Goal: Information Seeking & Learning: Compare options

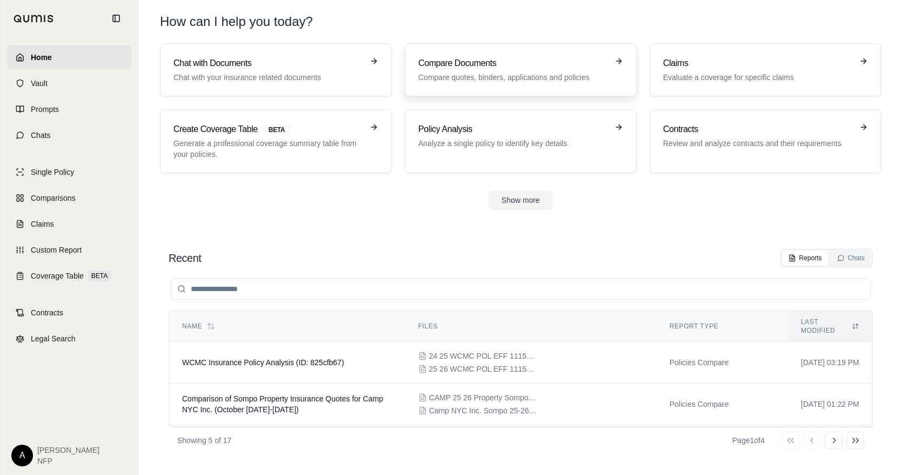
click at [538, 77] on p "Compare quotes, binders, applications and policies" at bounding box center [513, 77] width 190 height 11
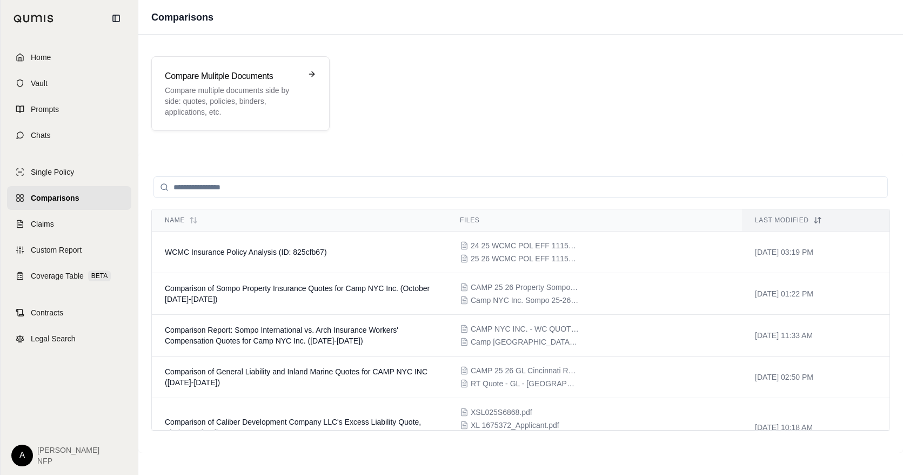
click at [802, 54] on div "Compare Mulitple Documents Compare multiple documents side by side: quotes, pol…" at bounding box center [520, 93] width 765 height 101
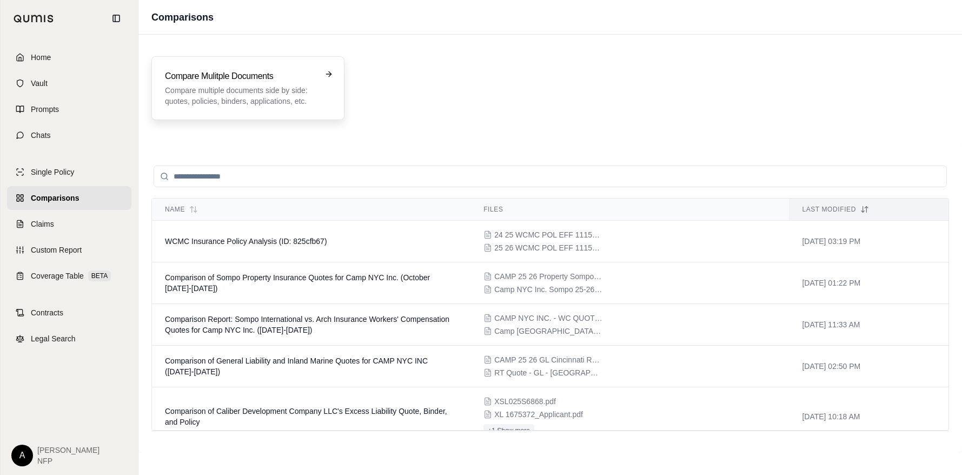
click at [274, 83] on div "Compare Mulitple Documents Compare multiple documents side by side: quotes, pol…" at bounding box center [240, 88] width 151 height 37
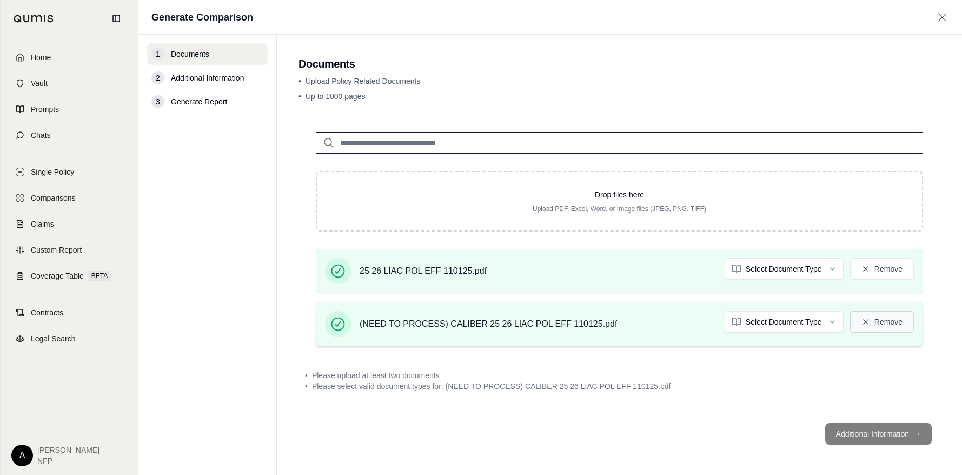
click at [903, 320] on button "Remove" at bounding box center [882, 322] width 64 height 22
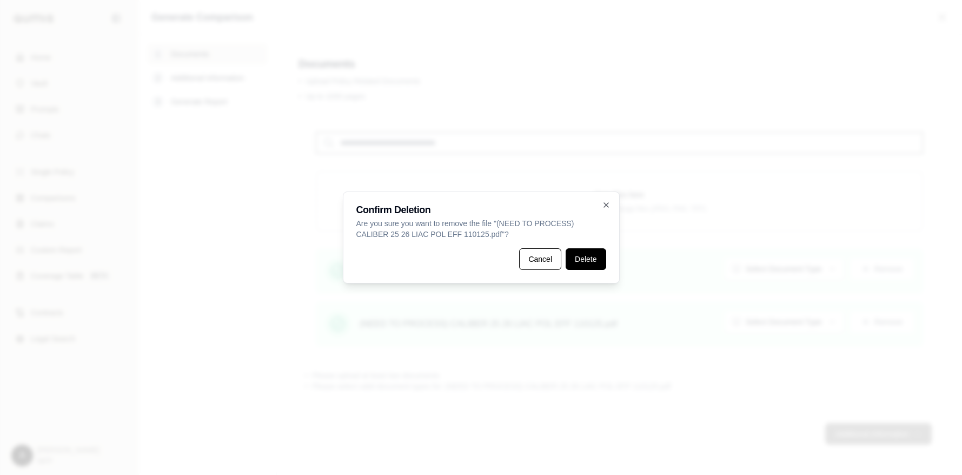
click at [583, 261] on button "Delete" at bounding box center [585, 259] width 40 height 22
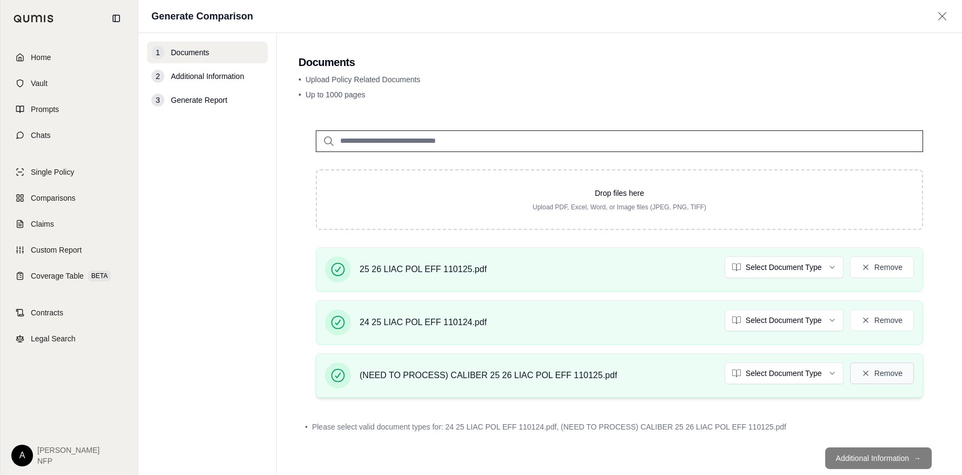
click at [865, 370] on button "Remove" at bounding box center [882, 373] width 64 height 22
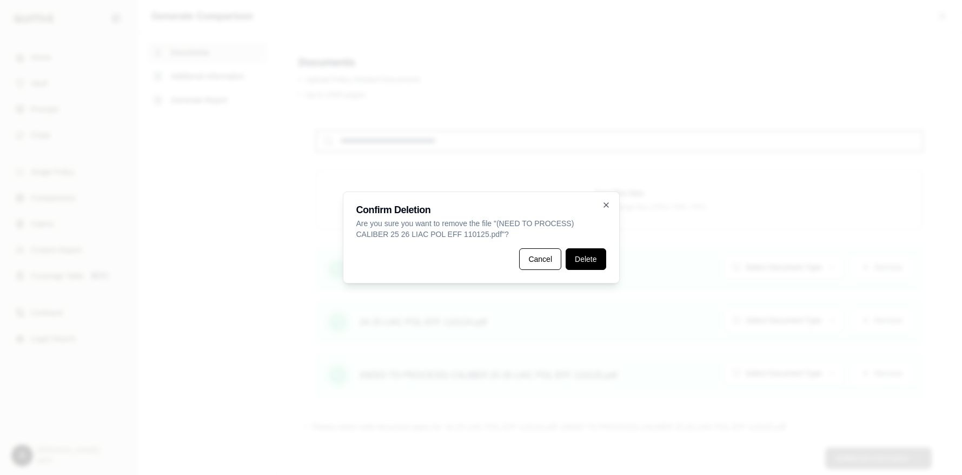
click at [593, 262] on button "Delete" at bounding box center [585, 259] width 40 height 22
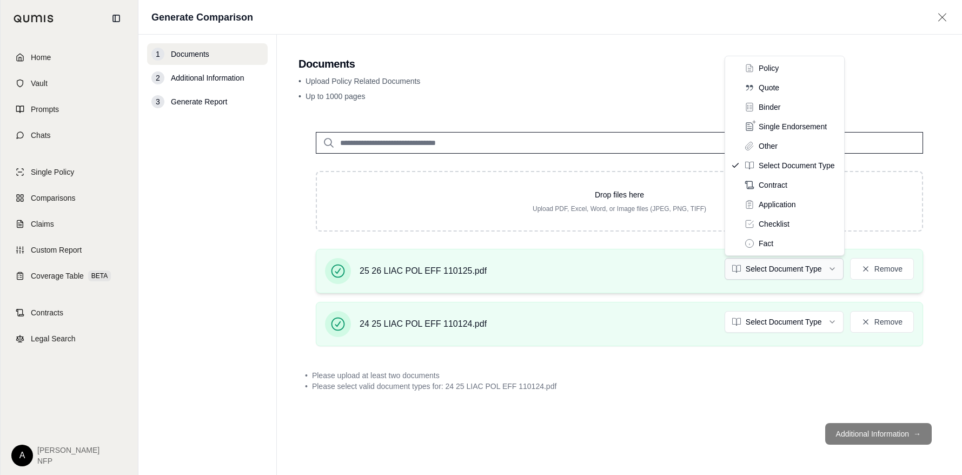
click at [809, 268] on html "Home Vault Prompts Chats Single Policy Comparisons Claims Custom Report Coverag…" at bounding box center [481, 237] width 962 height 475
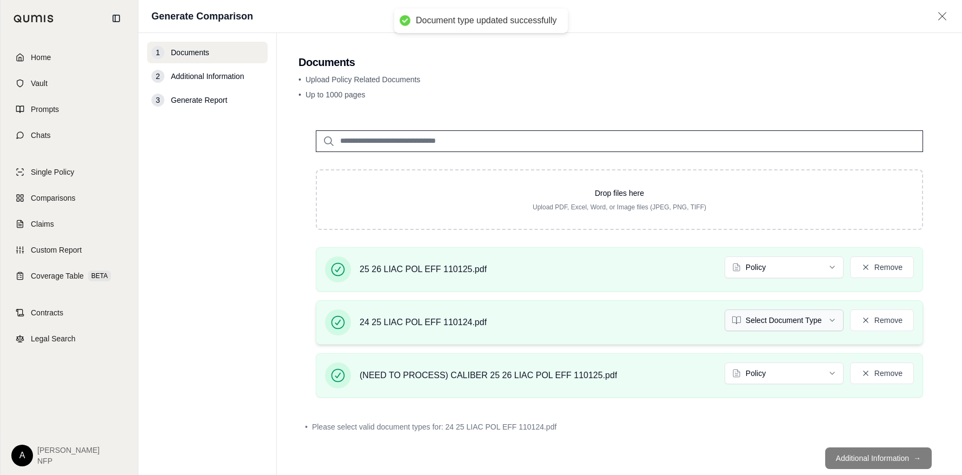
click at [781, 325] on html "Document type updated successfully Home Vault Prompts Chats Single Policy Compa…" at bounding box center [481, 237] width 962 height 475
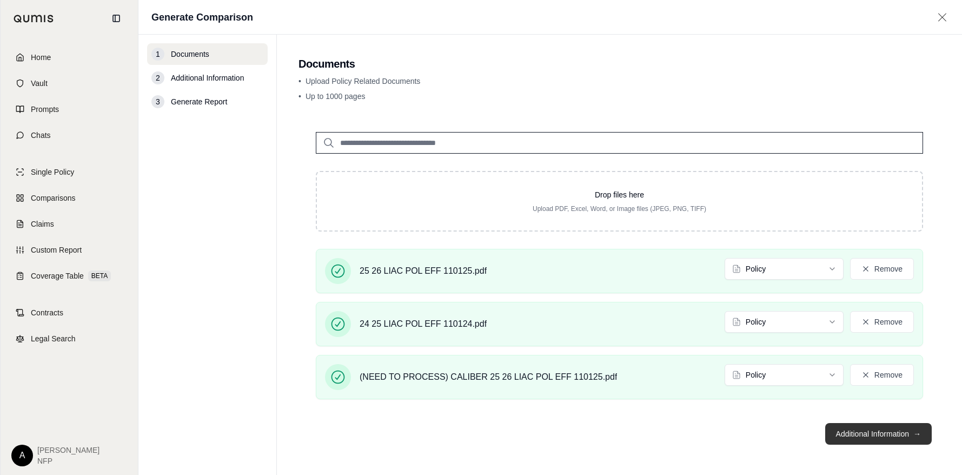
click at [851, 432] on button "Additional Information →" at bounding box center [878, 434] width 107 height 22
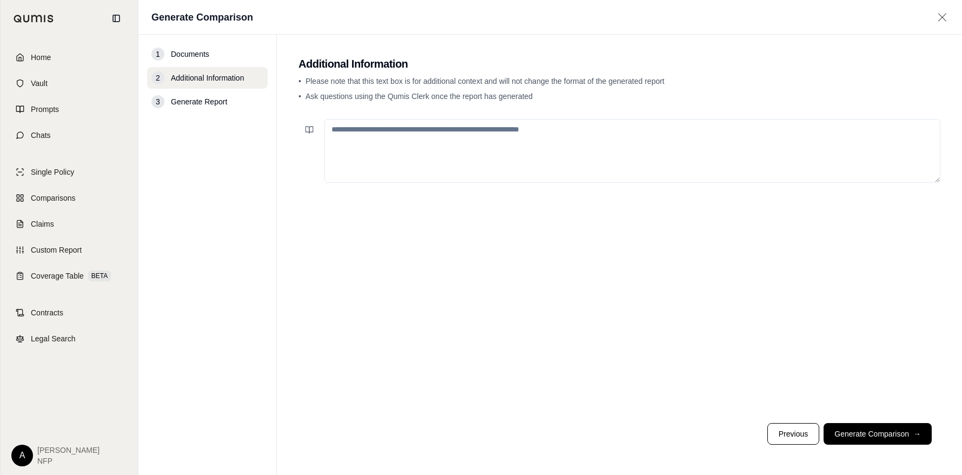
click at [524, 150] on textarea at bounding box center [632, 151] width 616 height 64
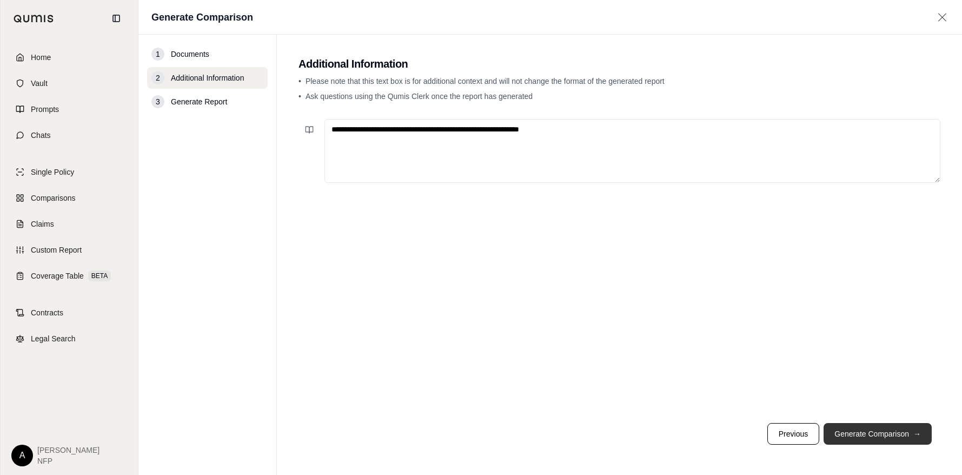
type textarea "**********"
click at [874, 435] on button "Generate Comparison →" at bounding box center [877, 434] width 108 height 22
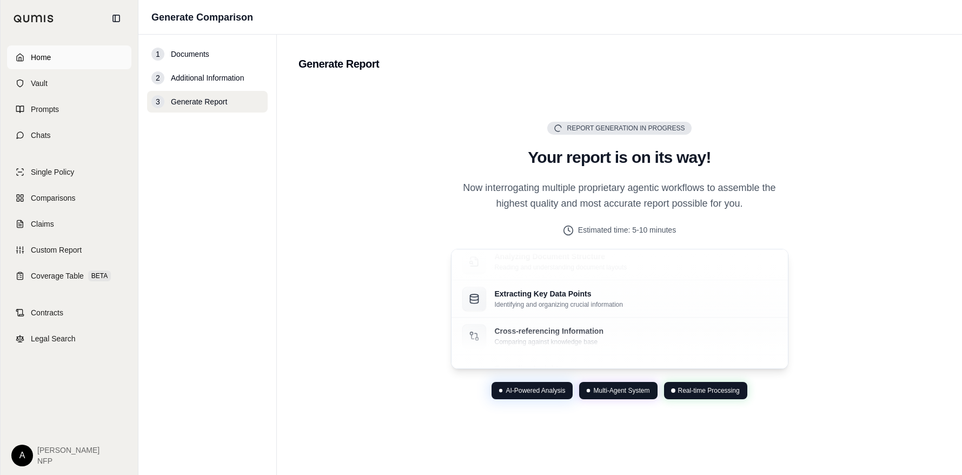
click at [41, 59] on span "Home" at bounding box center [41, 57] width 20 height 11
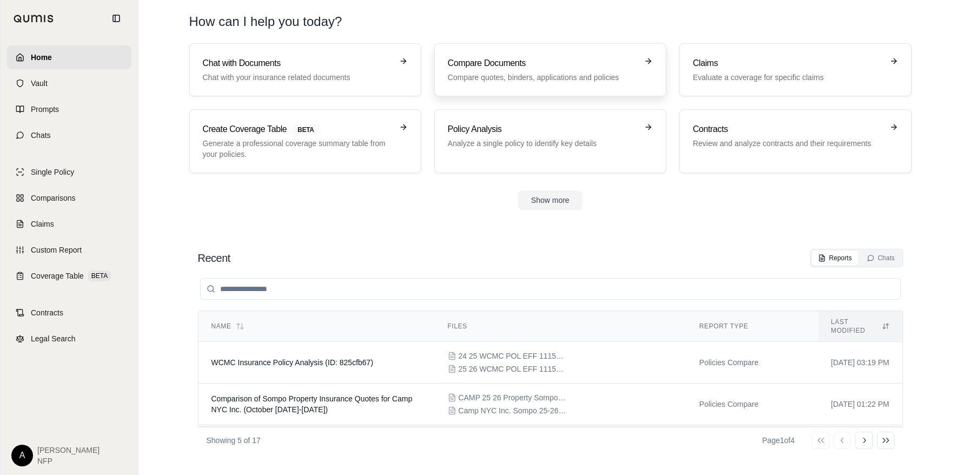
click at [582, 70] on div "Compare Documents Compare quotes, binders, applications and policies" at bounding box center [543, 70] width 190 height 26
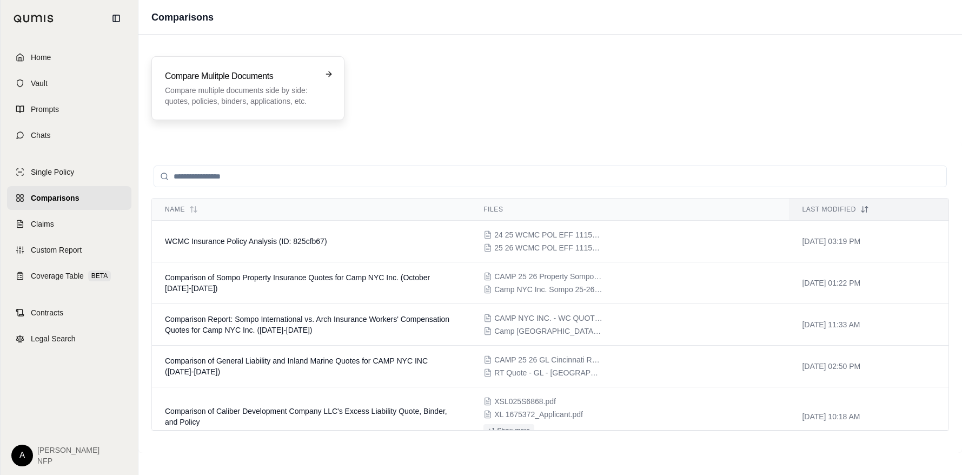
click at [197, 89] on p "Compare multiple documents side by side: quotes, policies, binders, application…" at bounding box center [240, 96] width 151 height 22
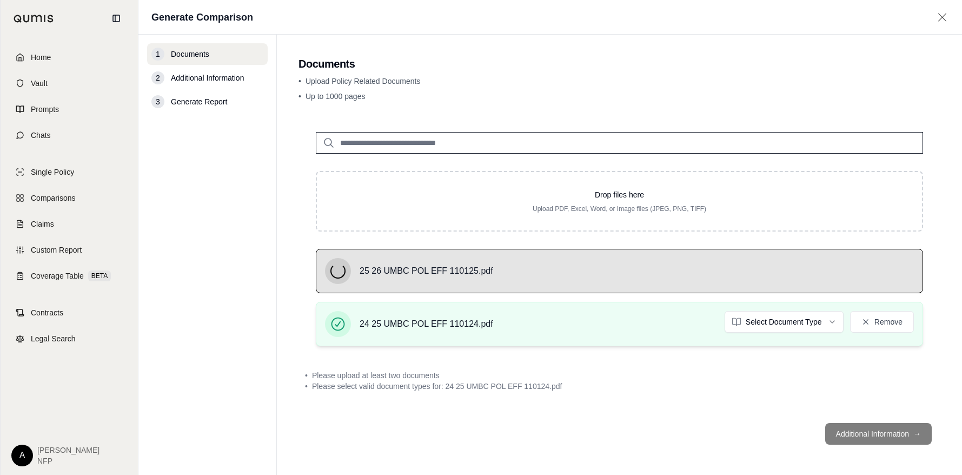
click at [781, 322] on html "Home Vault Prompts Chats Single Policy Comparisons Claims Custom Report Coverag…" at bounding box center [481, 237] width 962 height 475
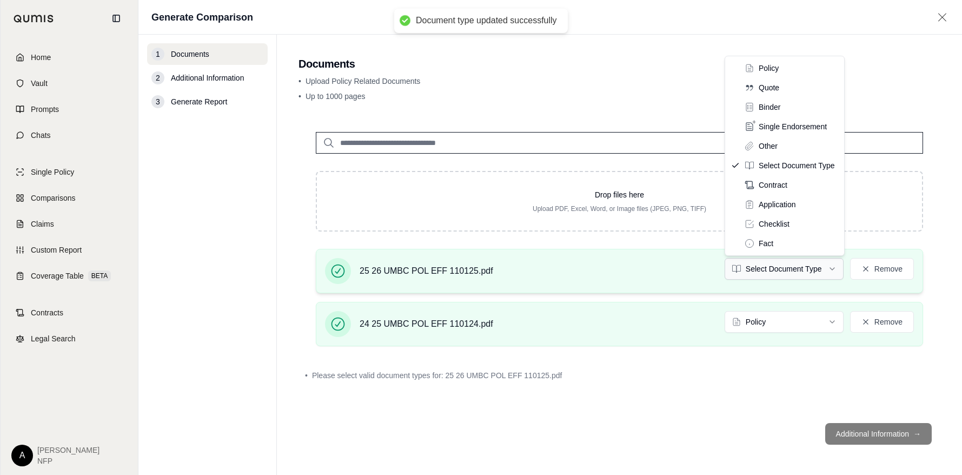
click at [776, 263] on html "Document type updated successfully Home Vault Prompts Chats Single Policy Compa…" at bounding box center [481, 237] width 962 height 475
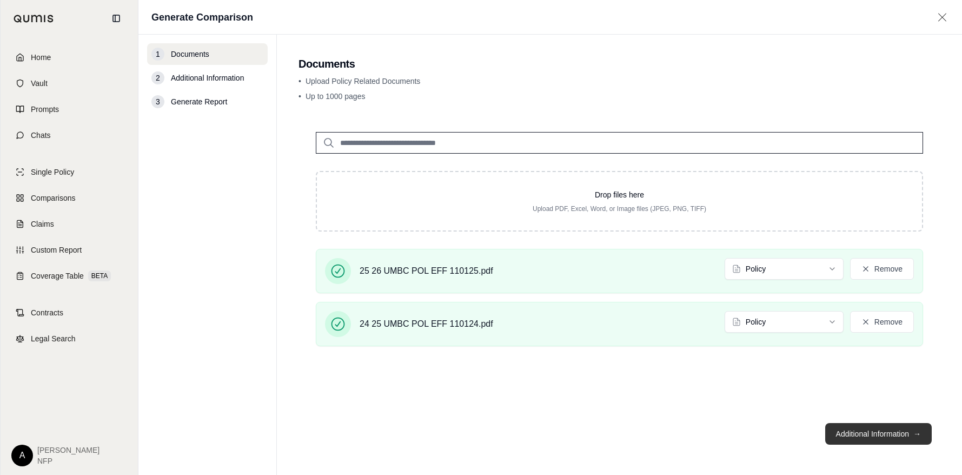
click at [883, 430] on button "Additional Information →" at bounding box center [878, 434] width 107 height 22
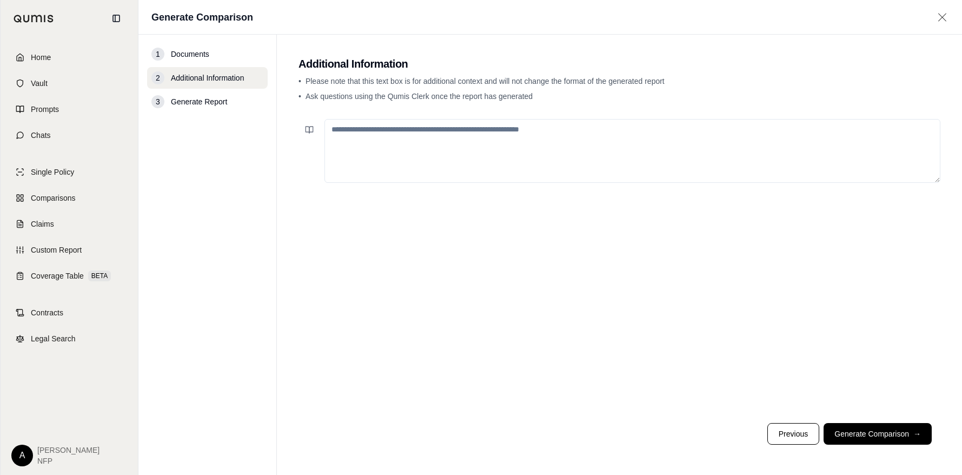
click at [401, 149] on textarea at bounding box center [632, 151] width 616 height 64
drag, startPoint x: 525, startPoint y: 144, endPoint x: 521, endPoint y: 136, distance: 9.9
click at [525, 142] on textarea at bounding box center [632, 151] width 616 height 64
type textarea "*"
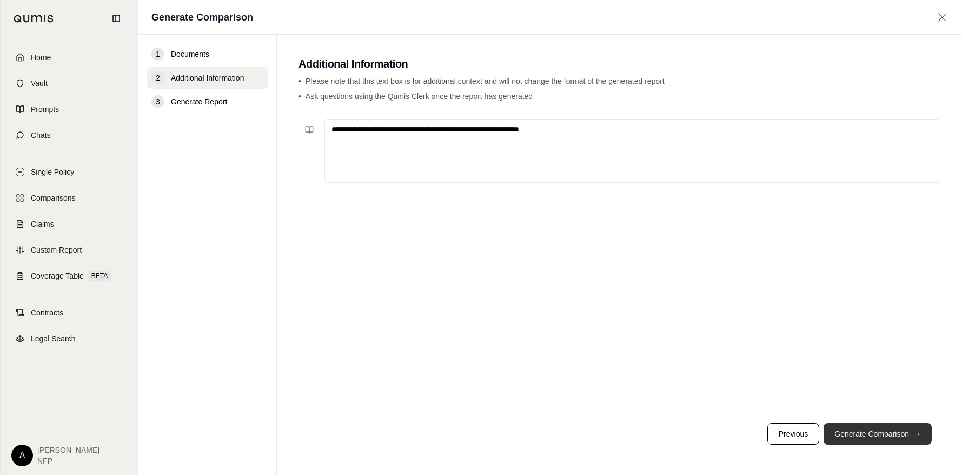
type textarea "**********"
drag, startPoint x: 849, startPoint y: 424, endPoint x: 858, endPoint y: 437, distance: 15.5
click at [858, 437] on button "Generate Comparison →" at bounding box center [877, 434] width 108 height 22
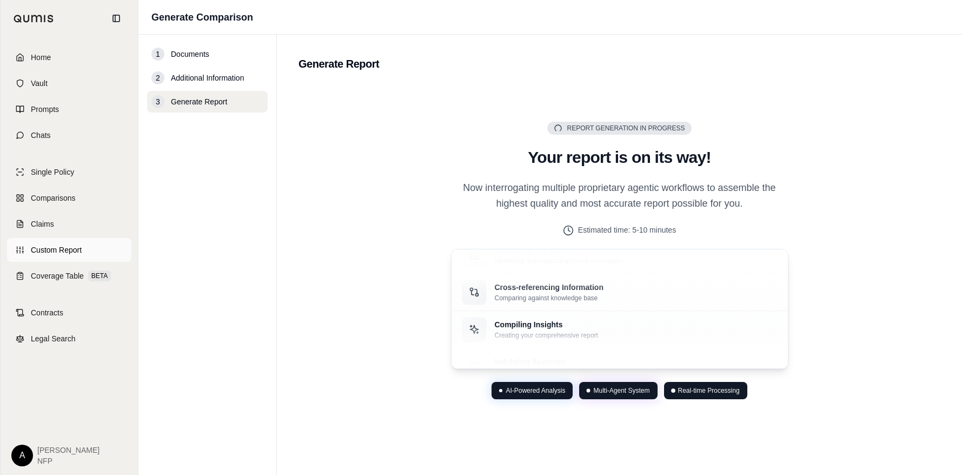
click at [44, 255] on span "Custom Report" at bounding box center [56, 249] width 51 height 11
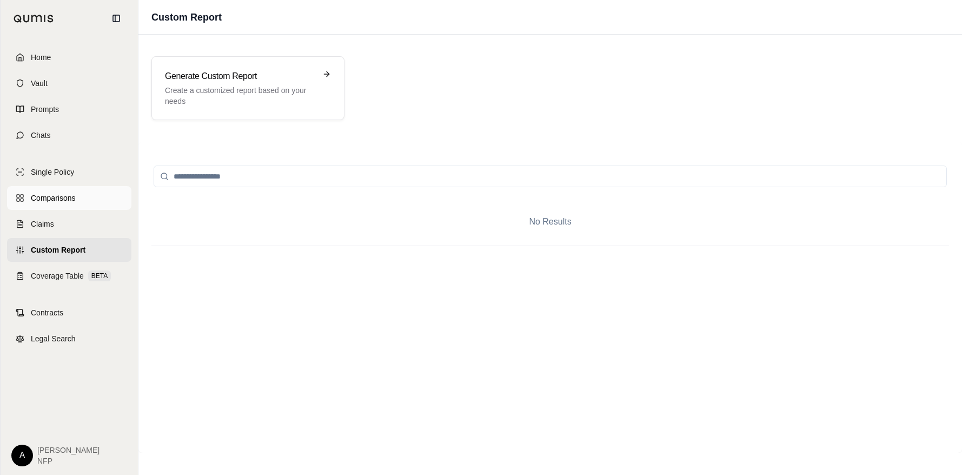
click at [60, 202] on span "Comparisons" at bounding box center [53, 197] width 44 height 11
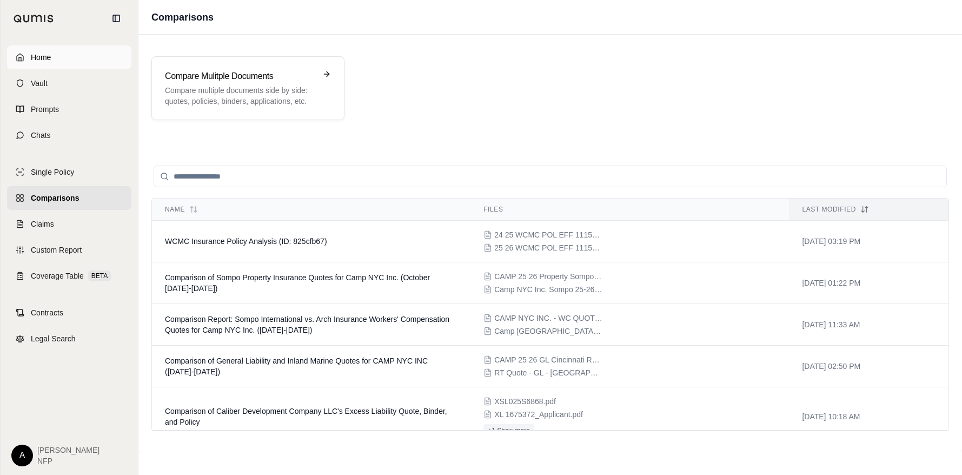
click at [84, 56] on link "Home" at bounding box center [69, 57] width 124 height 24
